Goal: Check status: Check status

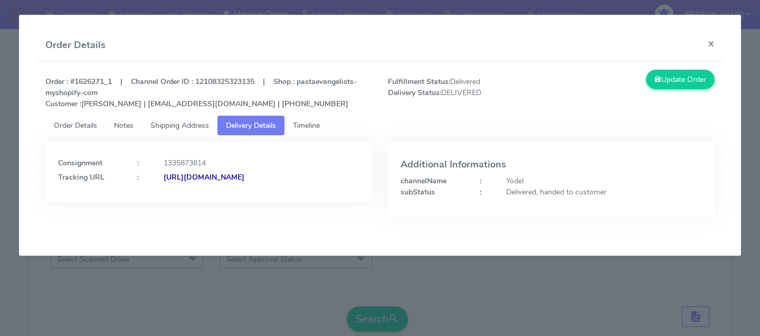
scroll to position [199, 0]
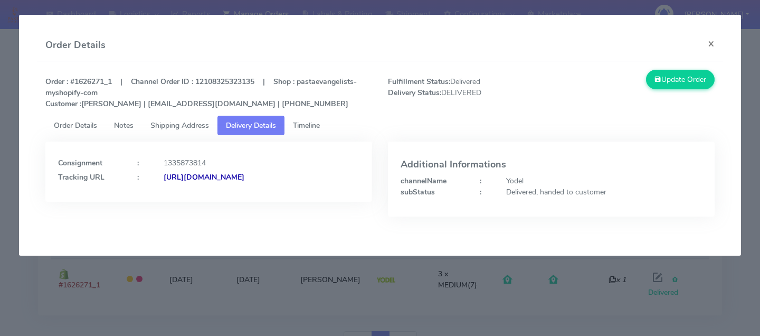
click at [134, 273] on modal-container "Order Details × Order : #1626271_1 | Channel Order ID : 12108325323135 | Shop :…" at bounding box center [380, 168] width 760 height 336
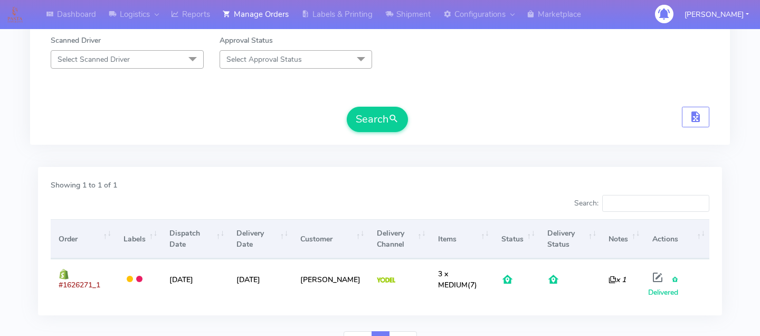
scroll to position [0, 0]
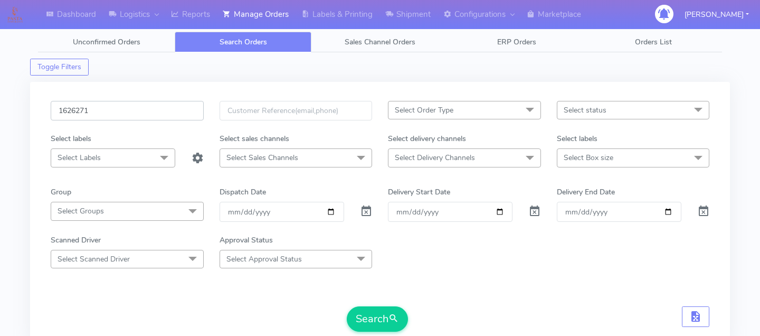
click at [135, 112] on input "1626271" at bounding box center [127, 111] width 153 height 20
paste input "1628105"
type input "1628105"
click at [371, 316] on button "Search" at bounding box center [377, 318] width 61 height 25
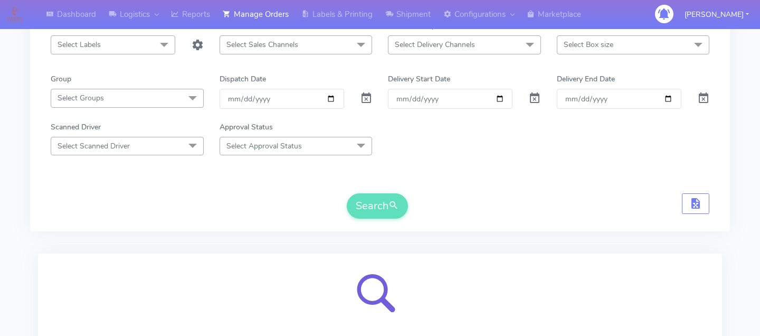
scroll to position [209, 0]
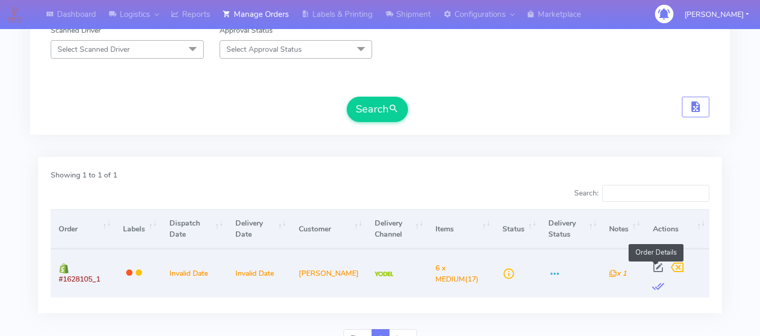
click at [648, 265] on span at bounding box center [657, 269] width 19 height 10
select select "5"
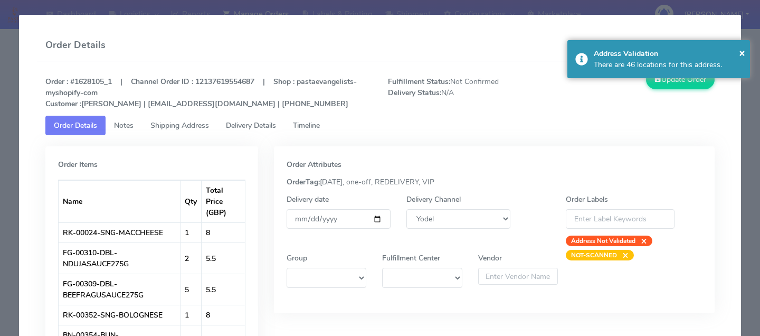
click at [271, 131] on link "Delivery Details" at bounding box center [250, 126] width 67 height 20
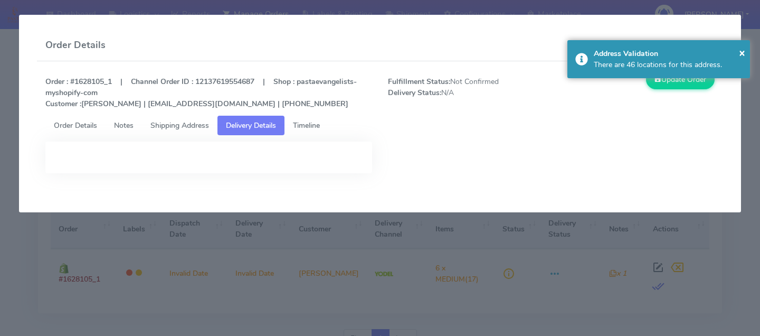
click at [307, 128] on span "Timeline" at bounding box center [306, 125] width 27 height 10
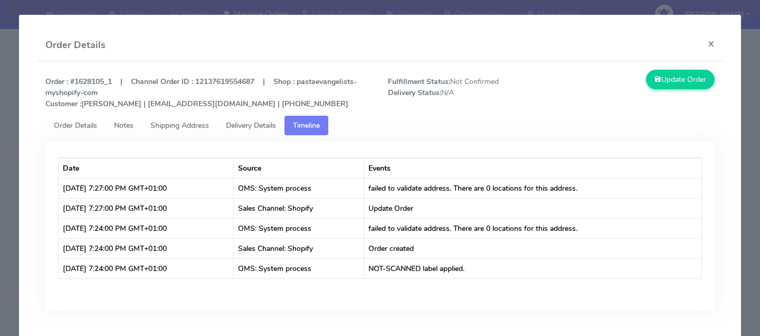
click at [6, 190] on modal-container "Order Details × Order : #1628105_1 | Channel Order ID : 12137619554687 | Shop :…" at bounding box center [380, 168] width 760 height 336
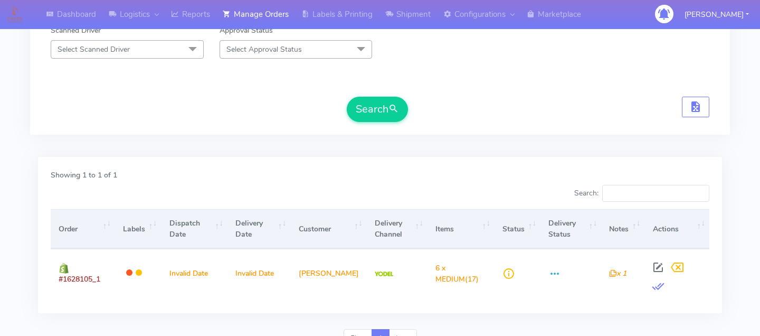
scroll to position [0, 0]
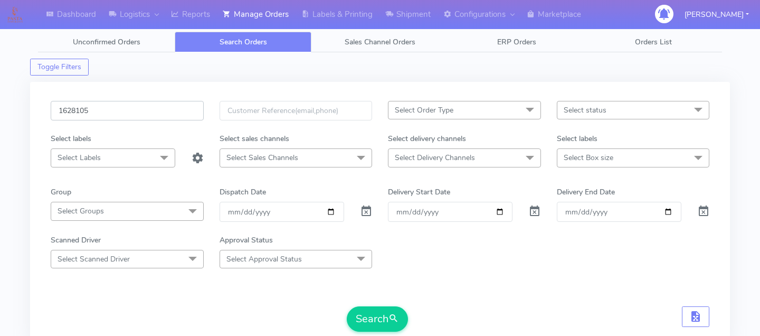
click at [149, 113] on input "1628105" at bounding box center [127, 111] width 153 height 20
paste input "1628236"
type input "1628236"
click at [378, 319] on button "Search" at bounding box center [377, 318] width 61 height 25
click at [129, 113] on input "1628236" at bounding box center [127, 111] width 153 height 20
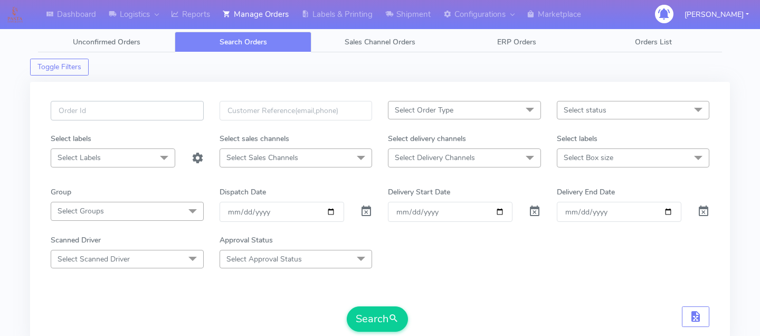
paste input "1625324"
type input "1625324"
click at [371, 321] on button "Search" at bounding box center [377, 318] width 61 height 25
click at [148, 107] on input "1625324" at bounding box center [127, 111] width 153 height 20
paste input "1628236"
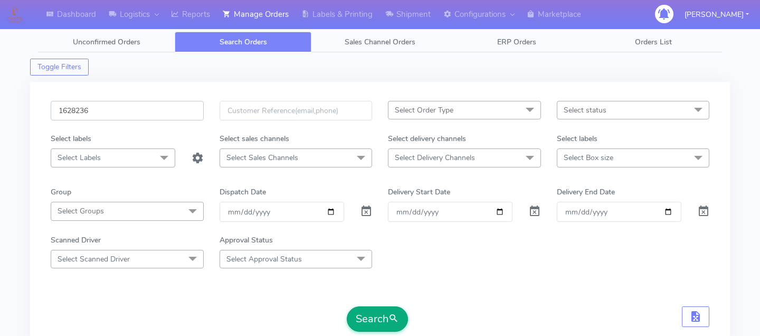
type input "1628236"
click at [384, 316] on button "Search" at bounding box center [377, 318] width 61 height 25
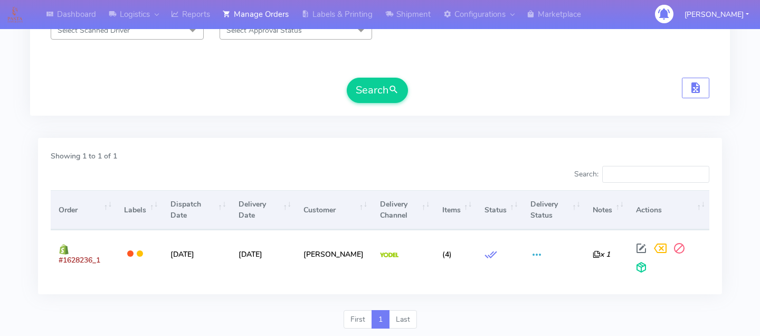
scroll to position [231, 0]
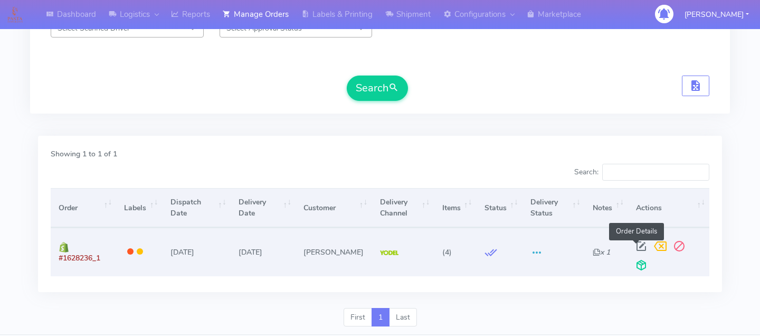
click at [634, 243] on span at bounding box center [641, 248] width 19 height 10
select select "5"
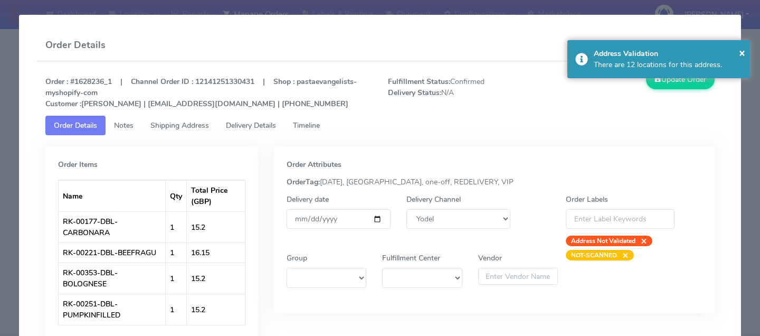
click at [262, 130] on span "Delivery Details" at bounding box center [251, 125] width 50 height 10
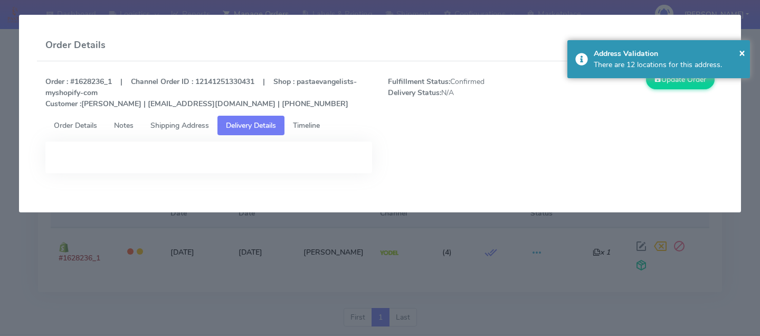
click at [313, 129] on span "Timeline" at bounding box center [306, 125] width 27 height 10
